Goal: Task Accomplishment & Management: Manage account settings

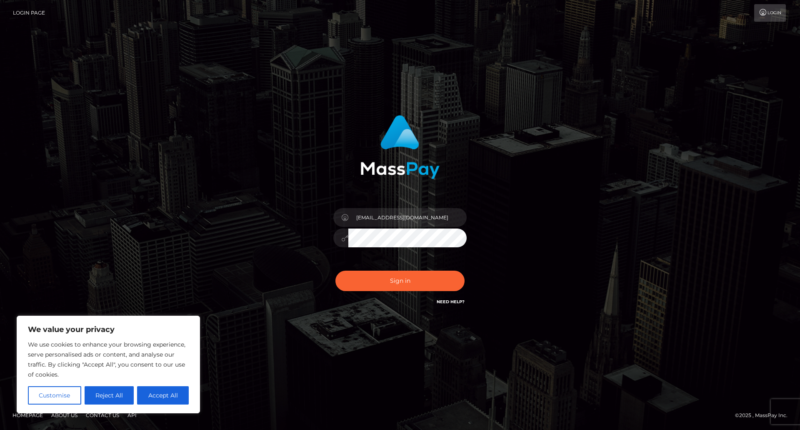
type input "[EMAIL_ADDRESS][DOMAIN_NAME]"
click at [336, 271] on button "Sign in" at bounding box center [400, 281] width 129 height 20
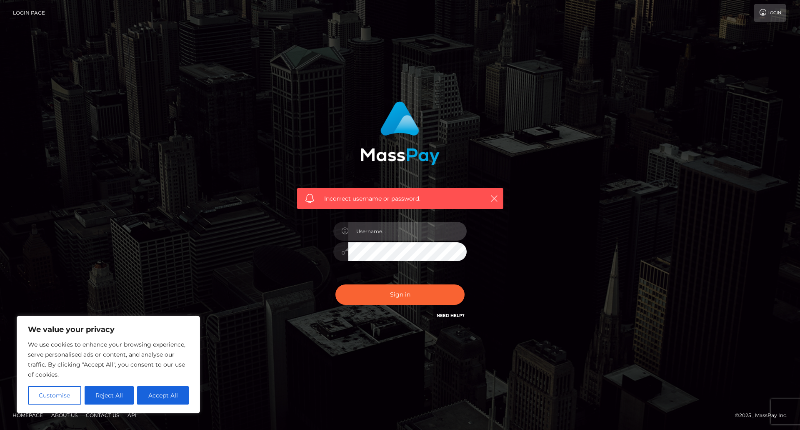
click at [379, 227] on input "text" at bounding box center [408, 231] width 118 height 19
type input "[EMAIL_ADDRESS][DOMAIN_NAME]"
drag, startPoint x: 442, startPoint y: 234, endPoint x: 350, endPoint y: 230, distance: 92.2
click at [350, 230] on input "[EMAIL_ADDRESS][DOMAIN_NAME]" at bounding box center [408, 231] width 118 height 19
click at [399, 230] on input "ingaignatovych@hotmail.com" at bounding box center [408, 231] width 118 height 19
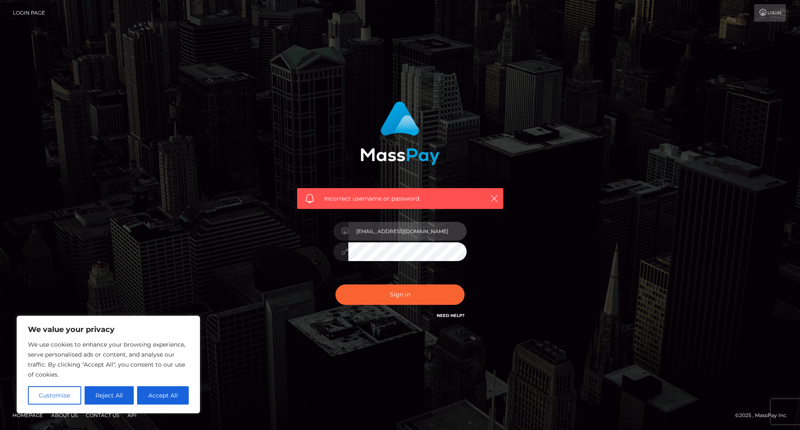
click at [399, 230] on input "ingaignatovych@hotmail.com" at bounding box center [408, 231] width 118 height 19
click at [373, 289] on button "Sign in" at bounding box center [400, 294] width 129 height 20
click at [390, 226] on input "text" at bounding box center [408, 231] width 118 height 19
paste input "[EMAIL_ADDRESS][DOMAIN_NAME]"
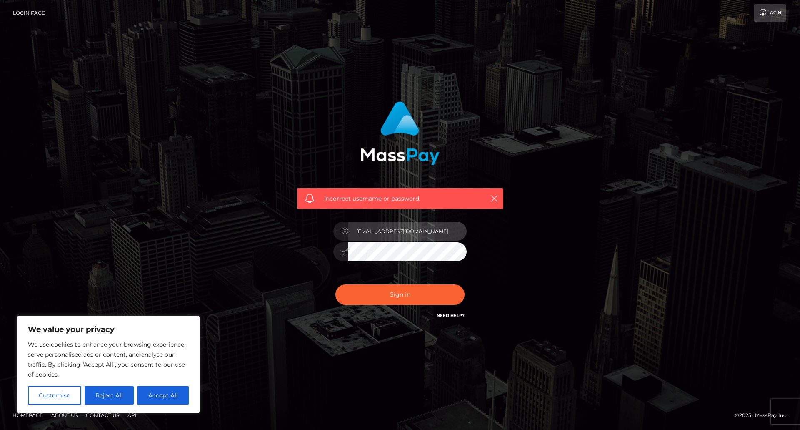
type input "[EMAIL_ADDRESS][DOMAIN_NAME]"
click at [336, 284] on button "Sign in" at bounding box center [400, 294] width 129 height 20
click at [418, 230] on input "text" at bounding box center [408, 231] width 118 height 19
paste input "[EMAIL_ADDRESS][DOMAIN_NAME]"
type input "[EMAIL_ADDRESS][DOMAIN_NAME]"
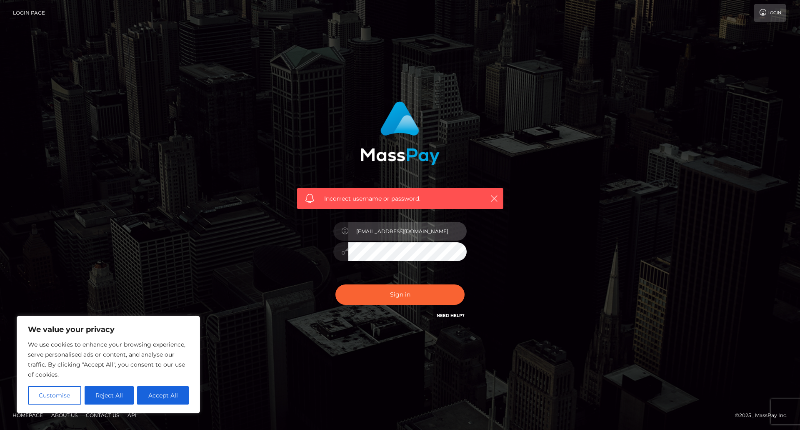
drag, startPoint x: 367, startPoint y: 230, endPoint x: 385, endPoint y: 231, distance: 17.5
click at [385, 231] on input "ingaignatovych@hotmail.com" at bounding box center [408, 231] width 118 height 19
click at [336, 284] on button "Sign in" at bounding box center [400, 294] width 129 height 20
click at [385, 232] on input "text" at bounding box center [408, 231] width 118 height 19
paste input "ingaignatovych@hotmail.com"
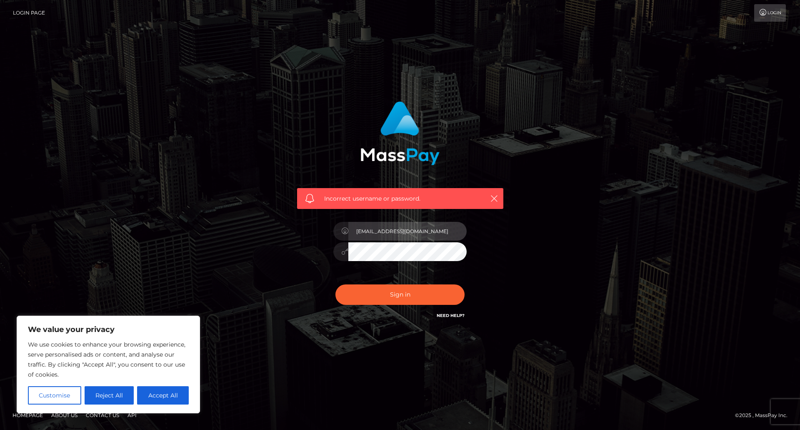
type input "[EMAIL_ADDRESS][DOMAIN_NAME]"
click at [336, 284] on button "Sign in" at bounding box center [400, 294] width 129 height 20
click at [387, 232] on input "text" at bounding box center [408, 231] width 118 height 19
paste input "[EMAIL_ADDRESS][DOMAIN_NAME]"
type input "[EMAIL_ADDRESS][DOMAIN_NAME]"
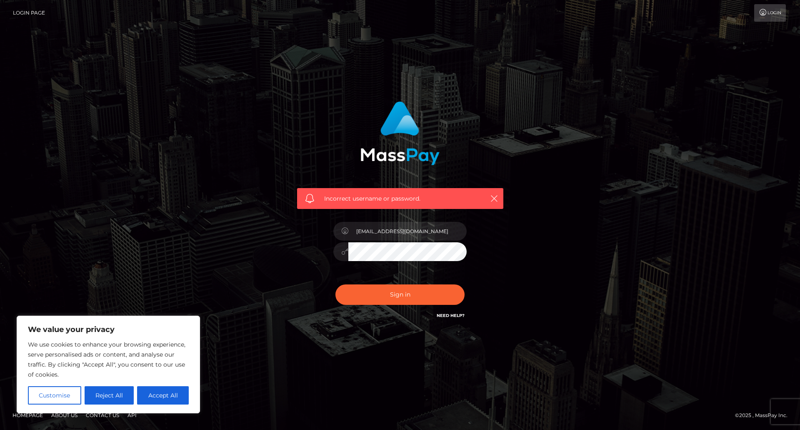
click at [336, 284] on button "Sign in" at bounding box center [400, 294] width 129 height 20
click at [441, 315] on link "Need Help?" at bounding box center [451, 315] width 28 height 5
click at [180, 391] on button "Accept All" at bounding box center [163, 395] width 52 height 18
checkbox input "true"
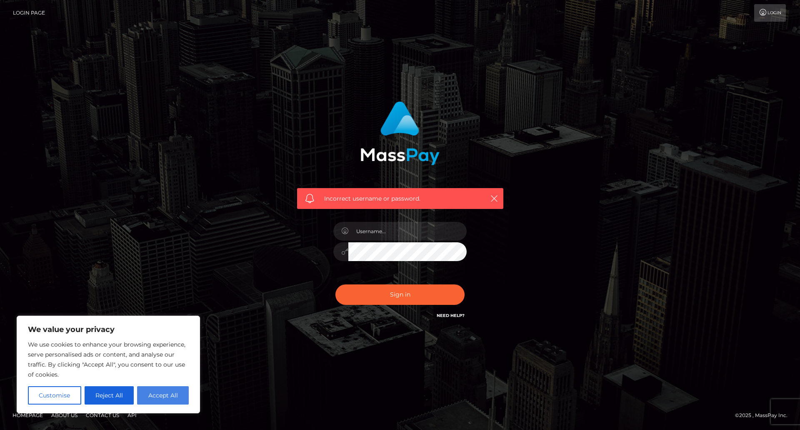
checkbox input "true"
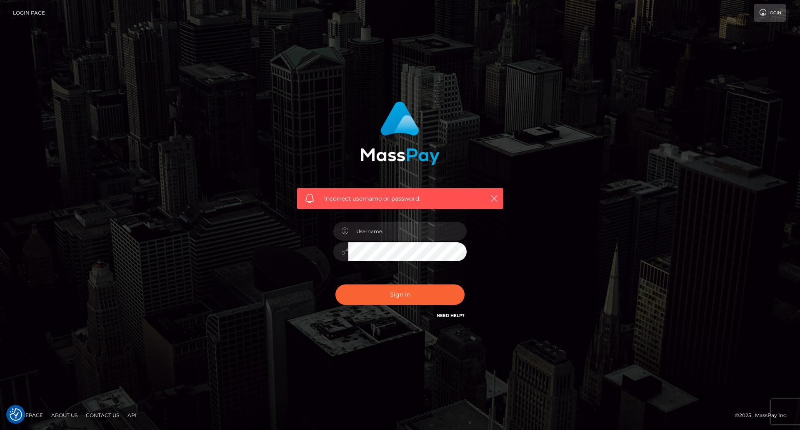
click at [446, 313] on link "Need Help?" at bounding box center [451, 315] width 28 height 5
click at [570, 292] on div "Incorrect username or password." at bounding box center [400, 215] width 475 height 240
click at [377, 232] on input "text" at bounding box center [408, 231] width 118 height 19
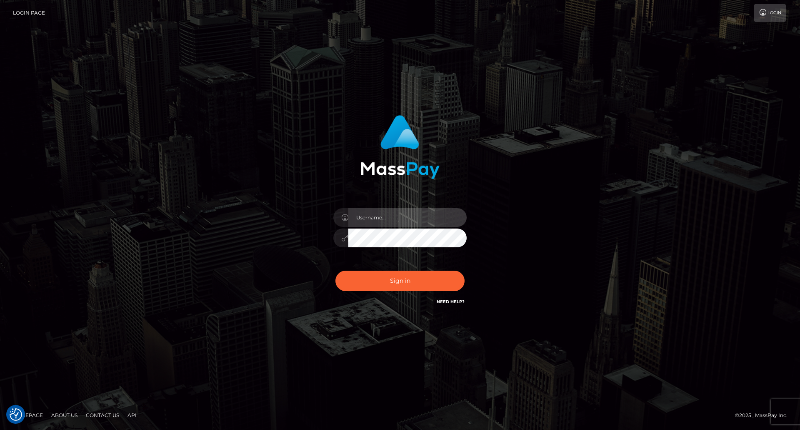
click at [401, 216] on input "text" at bounding box center [408, 217] width 118 height 19
paste input "5201483712769"
click at [401, 216] on input "5201483712769" at bounding box center [408, 217] width 118 height 19
type input "[EMAIL_ADDRESS][DOMAIN_NAME]"
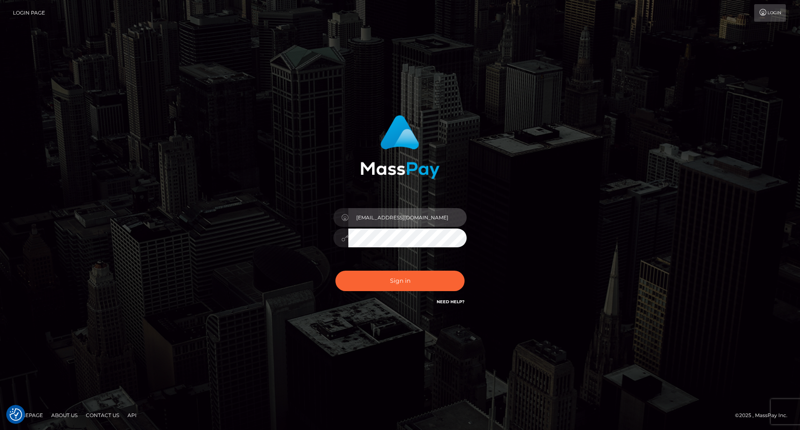
click at [401, 216] on input "[EMAIL_ADDRESS][DOMAIN_NAME]" at bounding box center [408, 217] width 118 height 19
click at [336, 271] on button "Sign in" at bounding box center [400, 281] width 129 height 20
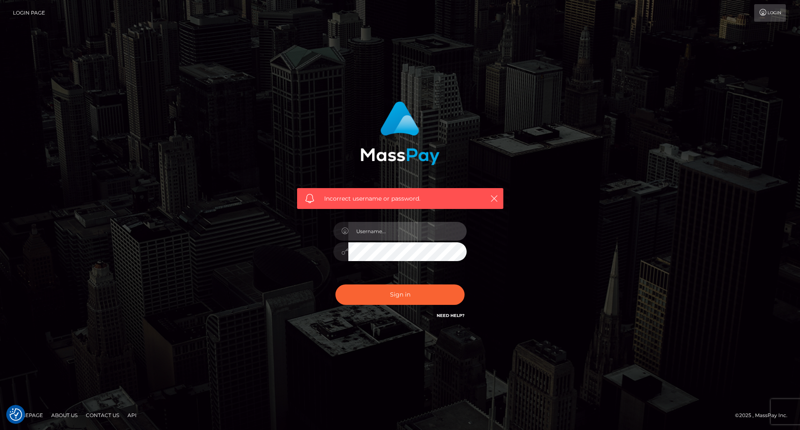
click at [396, 240] on input "text" at bounding box center [408, 231] width 118 height 19
paste input "[EMAIL_ADDRESS][DOMAIN_NAME]"
type input "[EMAIL_ADDRESS][DOMAIN_NAME]"
click at [336, 284] on button "Sign in" at bounding box center [400, 294] width 129 height 20
click at [394, 230] on input "text" at bounding box center [408, 231] width 118 height 19
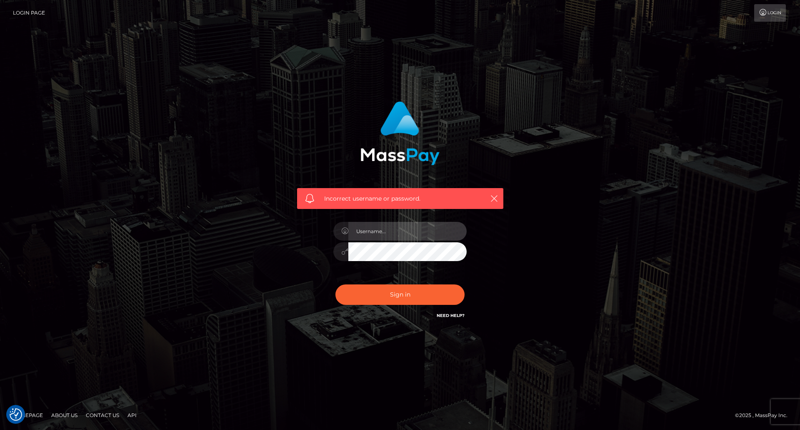
paste input "[EMAIL_ADDRESS][DOMAIN_NAME]"
type input "[EMAIL_ADDRESS][DOMAIN_NAME]"
click at [336, 284] on button "Sign in" at bounding box center [400, 294] width 129 height 20
click at [391, 230] on input "text" at bounding box center [408, 231] width 118 height 19
paste input "[EMAIL_ADDRESS][DOMAIN_NAME]"
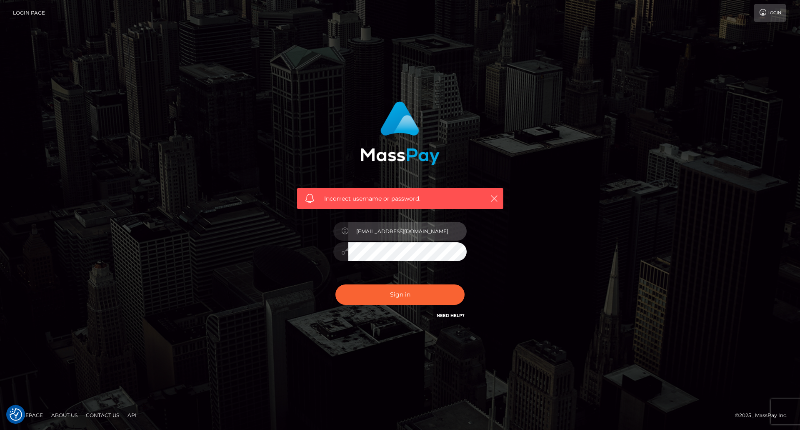
type input "[EMAIL_ADDRESS][DOMAIN_NAME]"
click at [336, 284] on button "Sign in" at bounding box center [400, 294] width 129 height 20
click at [400, 220] on div at bounding box center [400, 248] width 146 height 64
click at [396, 231] on input "text" at bounding box center [408, 231] width 118 height 19
paste input "[EMAIL_ADDRESS][DOMAIN_NAME]"
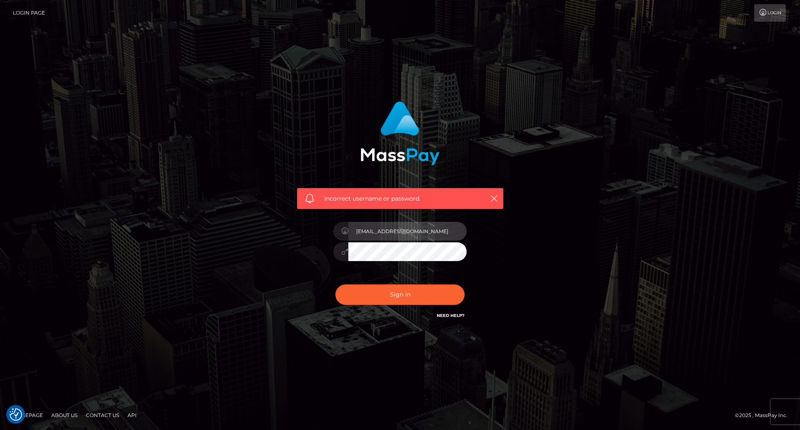
type input "[EMAIL_ADDRESS][DOMAIN_NAME]"
click at [336, 284] on button "Sign in" at bounding box center [400, 294] width 129 height 20
click at [396, 236] on input "text" at bounding box center [408, 231] width 118 height 19
paste input "[EMAIL_ADDRESS][DOMAIN_NAME]"
type input "[EMAIL_ADDRESS][DOMAIN_NAME]"
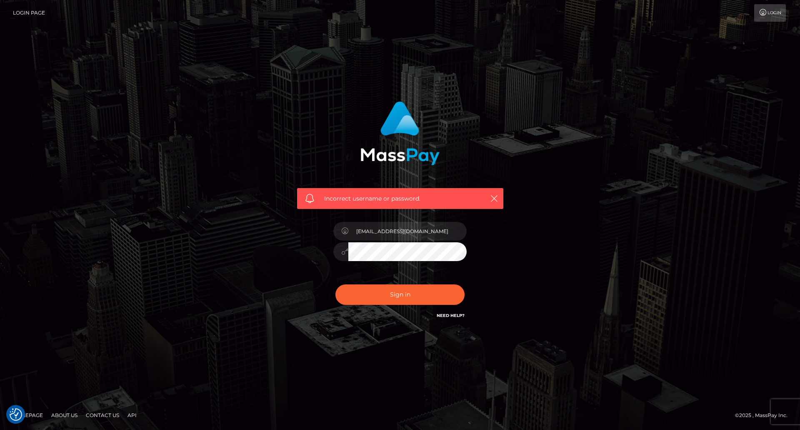
click at [336, 284] on button "Sign in" at bounding box center [400, 294] width 129 height 20
click at [397, 235] on input "text" at bounding box center [408, 231] width 118 height 19
paste input "[EMAIL_ADDRESS][DOMAIN_NAME]"
type input "[EMAIL_ADDRESS][DOMAIN_NAME]"
click at [336, 284] on button "Sign in" at bounding box center [400, 294] width 129 height 20
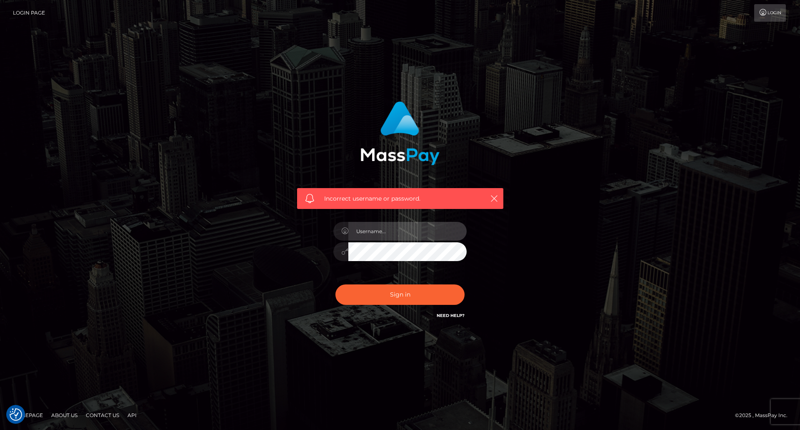
click at [382, 235] on input "text" at bounding box center [408, 231] width 118 height 19
click at [341, 231] on icon at bounding box center [344, 231] width 7 height 7
click at [343, 231] on icon at bounding box center [344, 231] width 7 height 7
click at [358, 231] on input "text" at bounding box center [408, 231] width 118 height 19
paste input "ingaignatovych@hotmail.com"
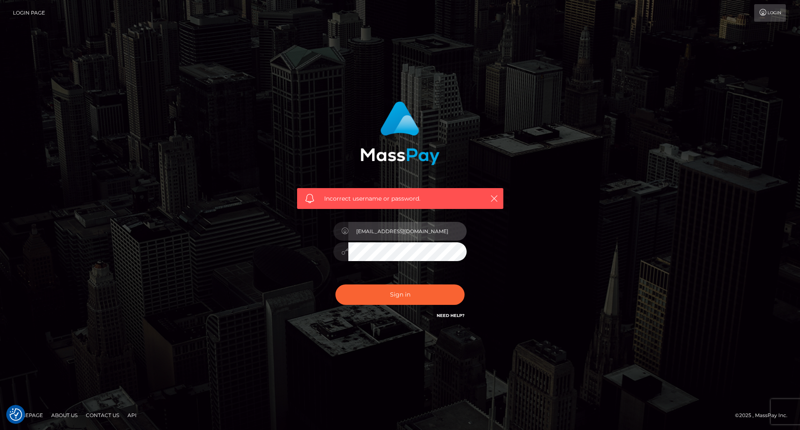
type input "ingaignatovych@hotmail.com"
click at [336, 284] on button "Sign in" at bounding box center [400, 294] width 129 height 20
click at [397, 226] on input "text" at bounding box center [408, 231] width 118 height 19
paste input "[EMAIL_ADDRESS][DOMAIN_NAME]"
type input "[EMAIL_ADDRESS][DOMAIN_NAME]"
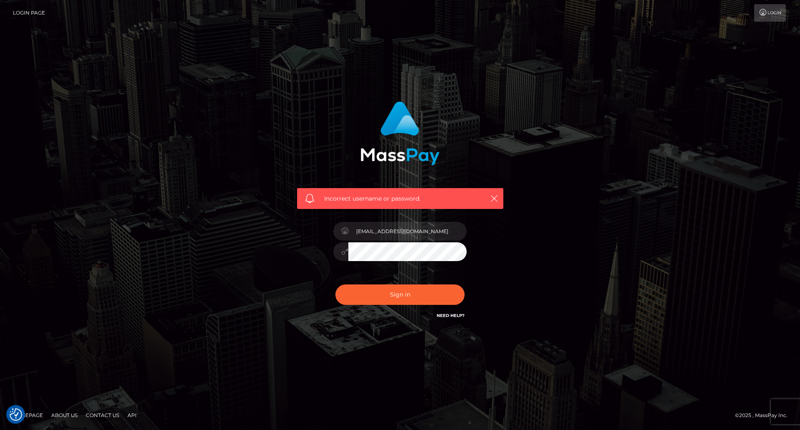
click at [336, 284] on button "Sign in" at bounding box center [400, 294] width 129 height 20
click at [450, 313] on link "Need Help?" at bounding box center [451, 315] width 28 height 5
